Goal: Task Accomplishment & Management: Use online tool/utility

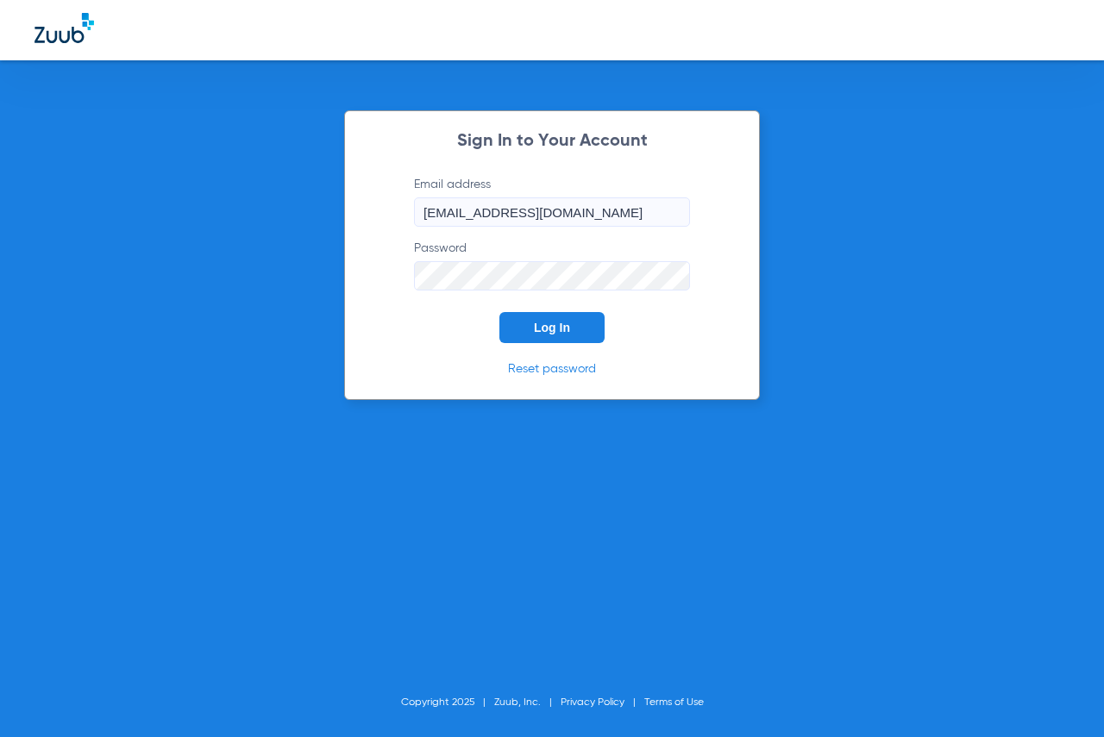
click at [589, 336] on button "Log In" at bounding box center [551, 327] width 105 height 31
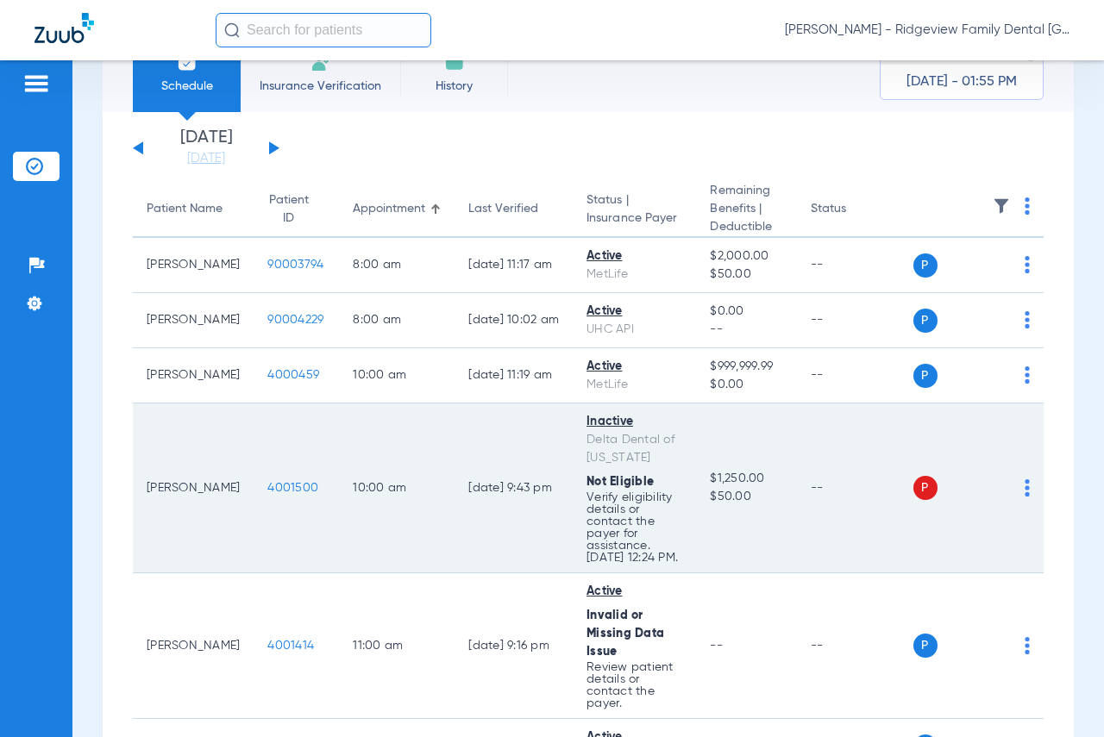
scroll to position [86, 0]
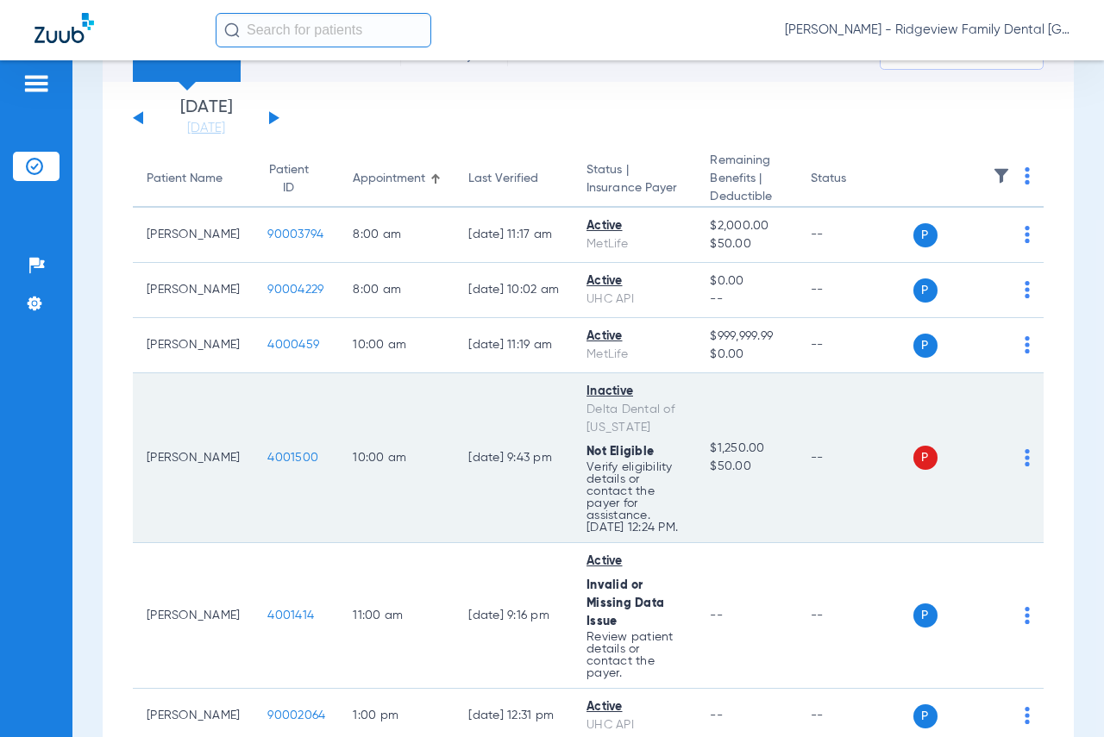
click at [1025, 467] on img at bounding box center [1027, 457] width 5 height 17
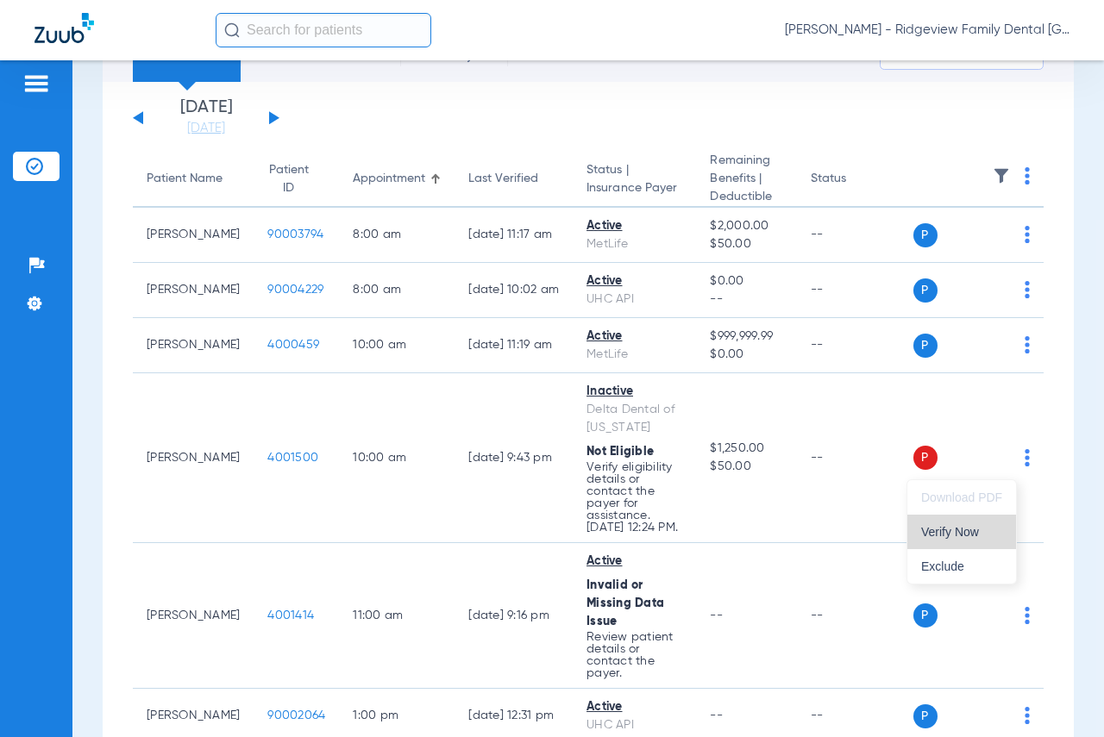
click at [978, 539] on button "Verify Now" at bounding box center [961, 532] width 109 height 34
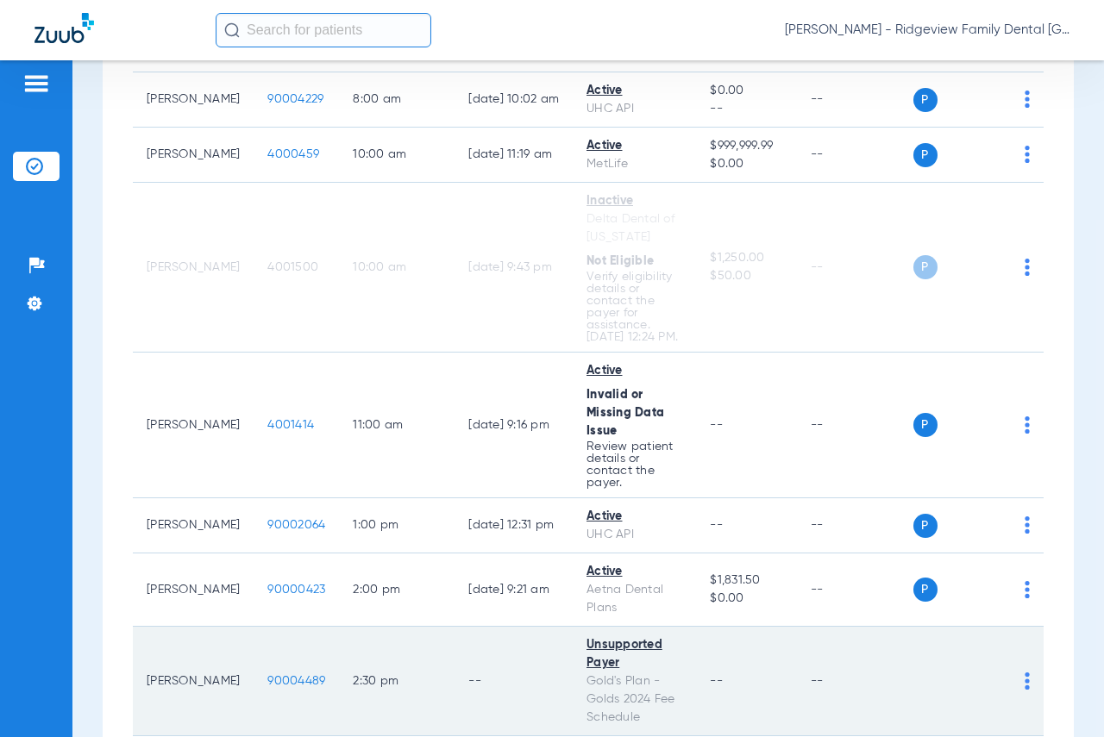
scroll to position [345, 0]
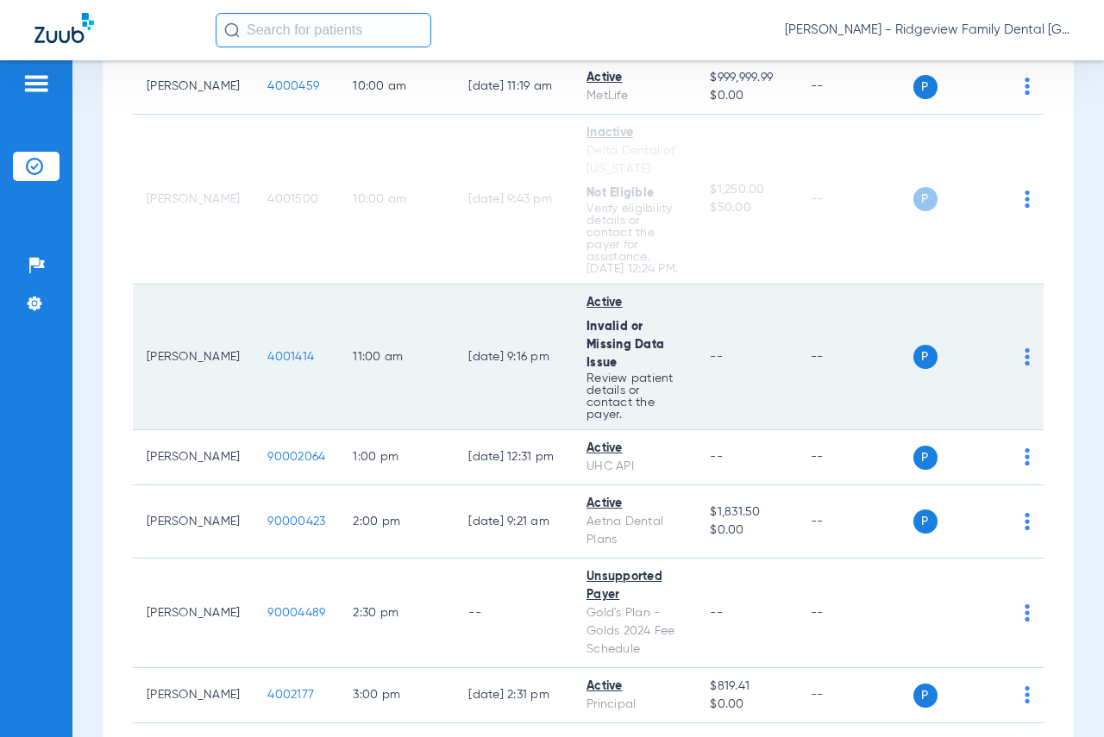
click at [1017, 367] on td "P S" at bounding box center [978, 358] width 131 height 146
click at [1025, 365] on img at bounding box center [1027, 356] width 5 height 17
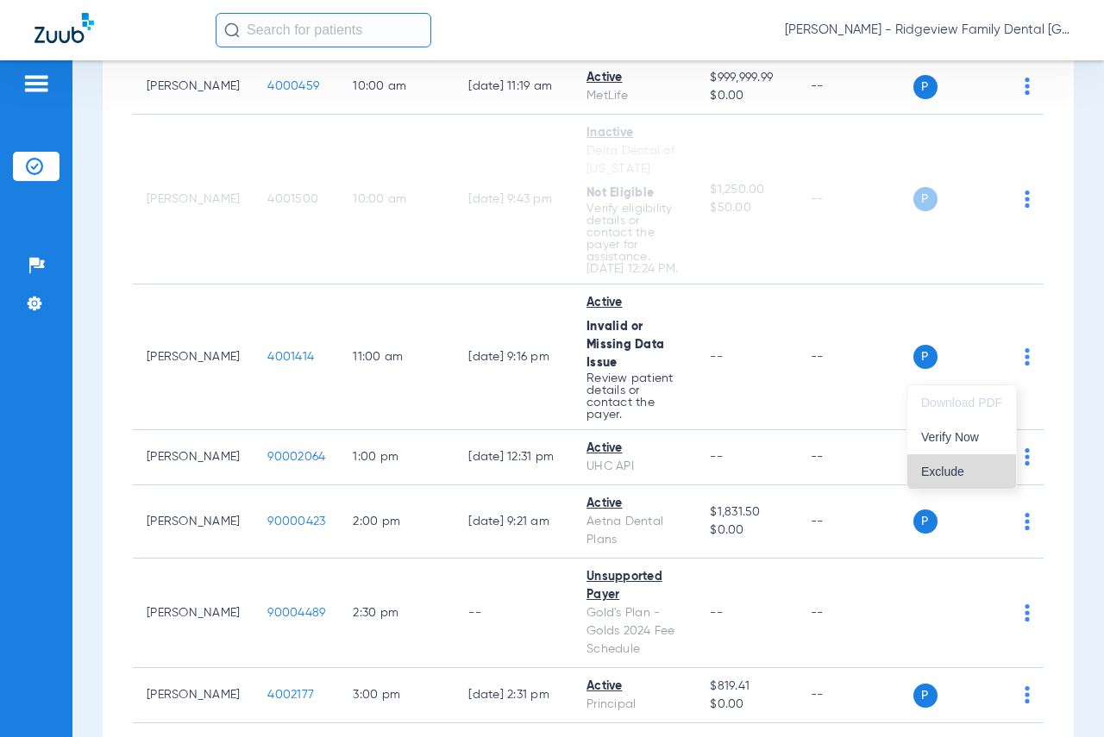
click at [950, 469] on span "Exclude" at bounding box center [961, 472] width 81 height 12
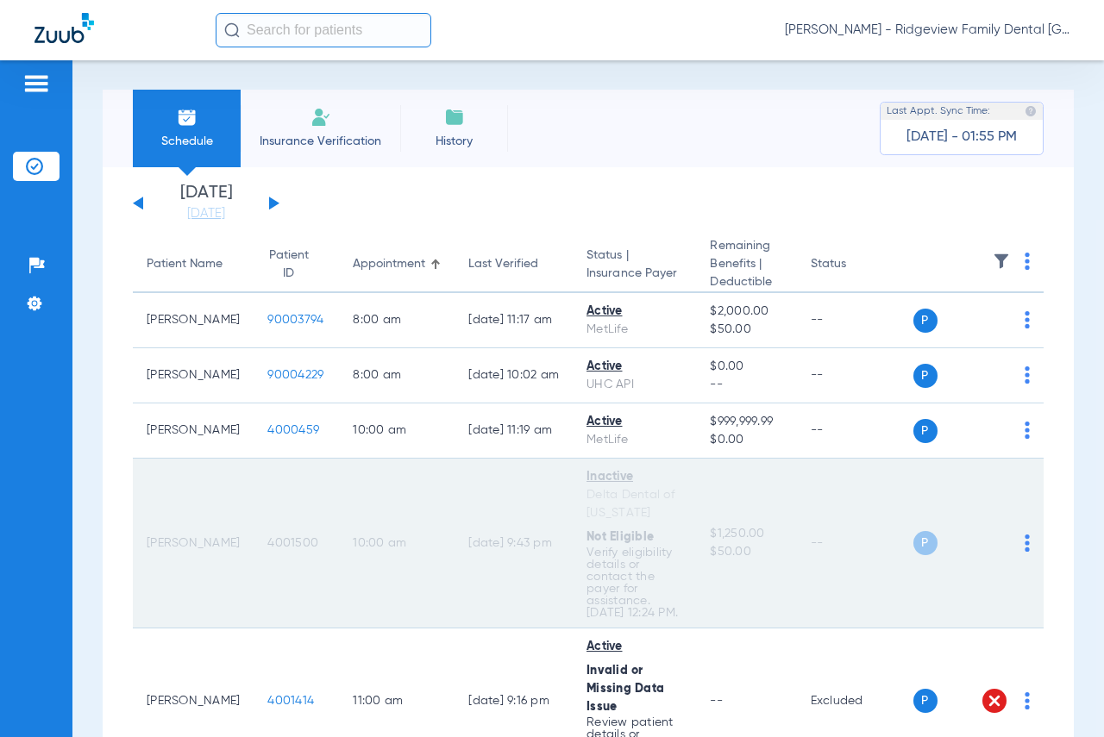
scroll to position [0, 0]
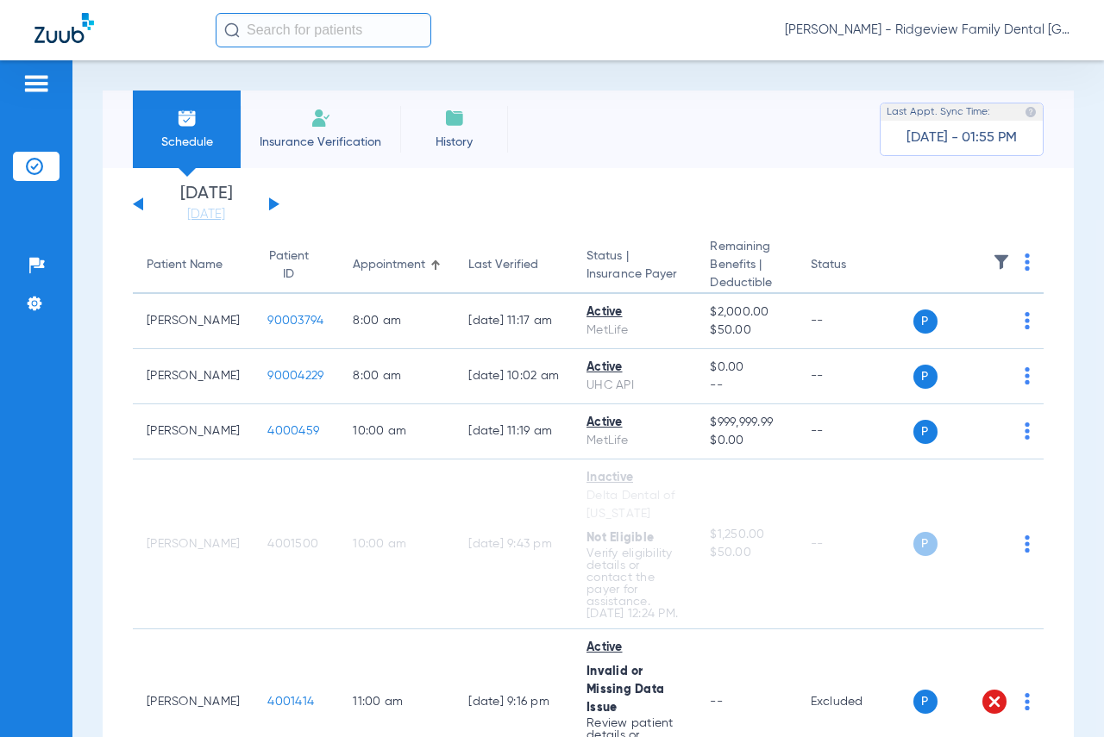
click at [273, 202] on button at bounding box center [274, 204] width 10 height 13
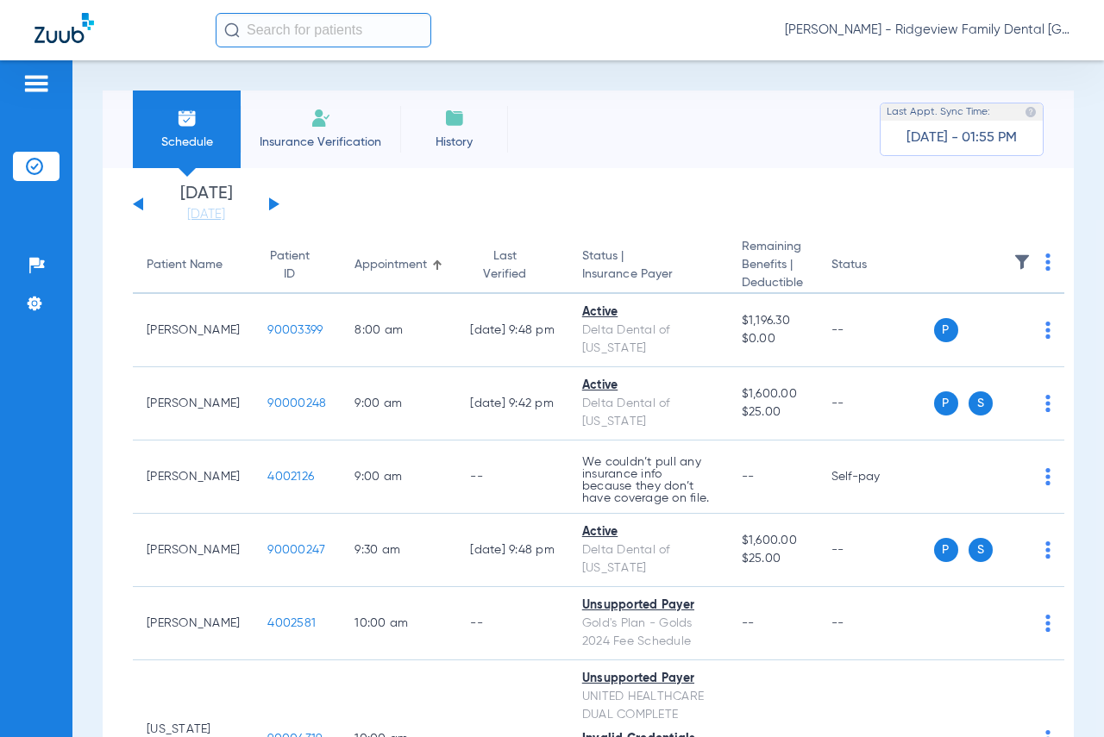
click at [272, 204] on button at bounding box center [274, 204] width 10 height 13
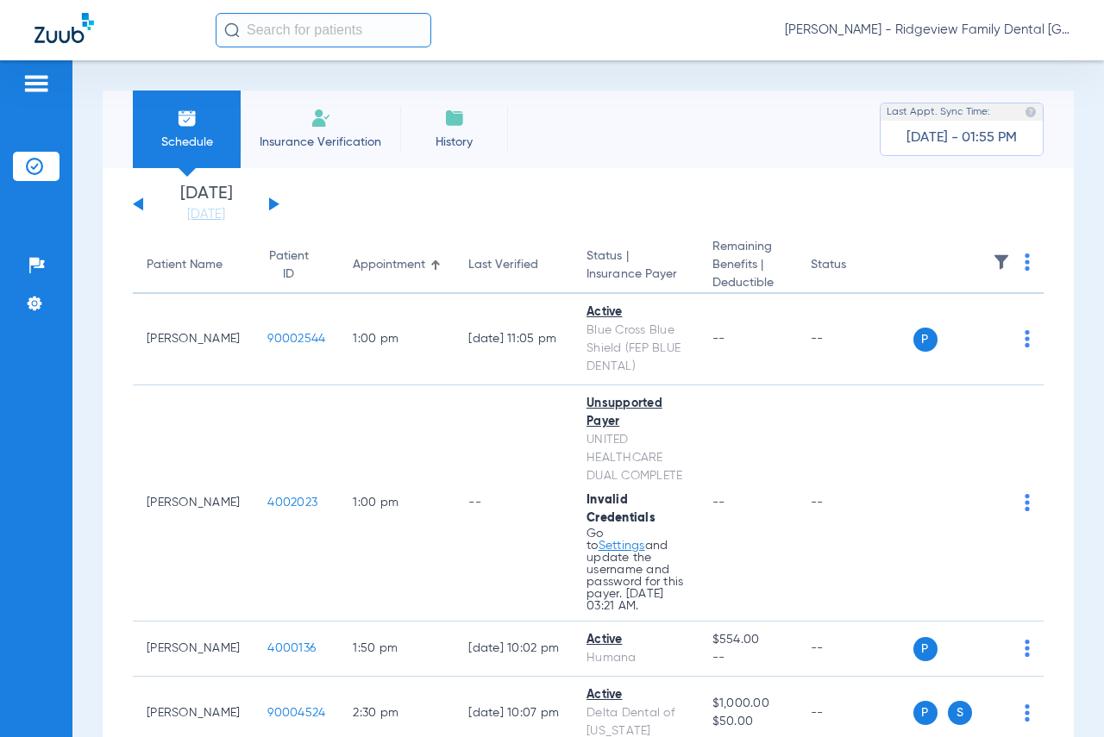
click at [274, 203] on button at bounding box center [274, 204] width 10 height 13
